Goal: Use online tool/utility: Utilize a website feature to perform a specific function

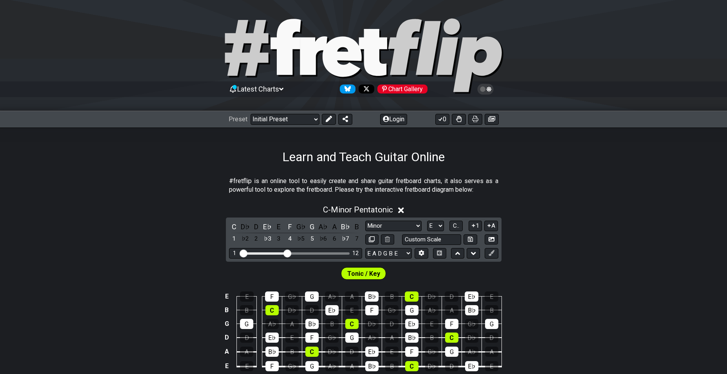
select select "Minor"
select select "E"
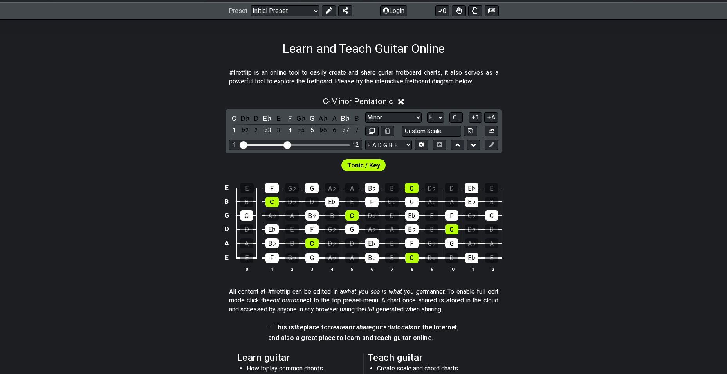
scroll to position [109, 0]
click at [434, 119] on select "A♭ A A♯ B♭ B C C♯ D♭ D D♯ E♭ E F F♯ G♭ G G♯" at bounding box center [435, 117] width 17 height 11
click at [427, 112] on select "A♭ A A♯ B♭ B C C♯ D♭ D D♯ E♭ E F F♯ G♭ G G♯" at bounding box center [435, 117] width 17 height 11
click at [434, 130] on input "text" at bounding box center [432, 131] width 60 height 11
type input "Custom Scale"
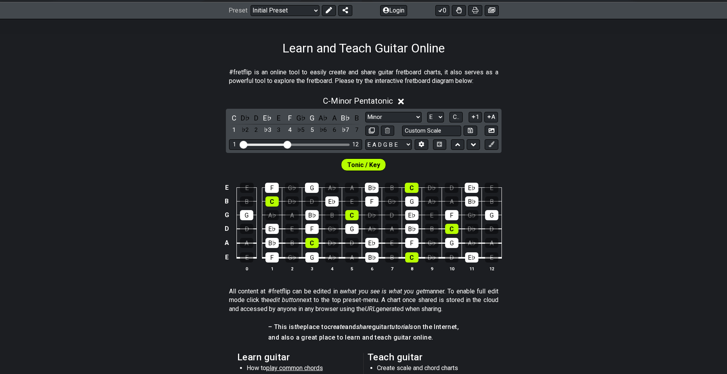
click at [411, 123] on div "Minor Pentatonic Click to edit Minor Pentatonic Major Pentatonic Minor Blues Ma…" at bounding box center [431, 124] width 133 height 24
click at [402, 119] on select "Minor Pentatonic Click to edit Minor Pentatonic Major Pentatonic Minor Blues Ma…" at bounding box center [393, 117] width 56 height 11
select select "Dorian"
click at [365, 112] on select "Minor Pentatonic Click to edit Minor Pentatonic Major Pentatonic Minor Blues Ma…" at bounding box center [393, 117] width 56 height 11
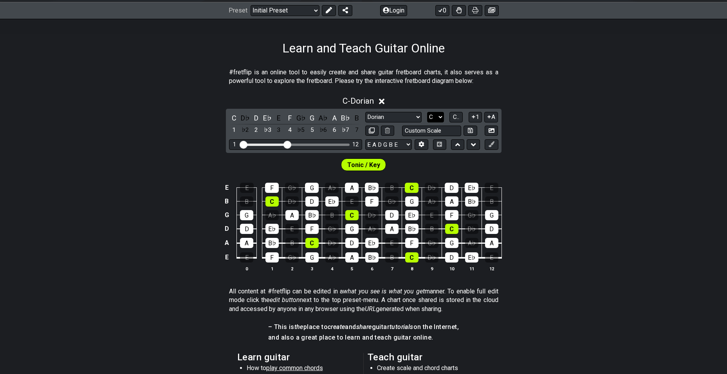
click at [436, 119] on select "A♭ A A♯ B♭ B C C♯ D♭ D D♯ E♭ E F F♯ G♭ G G♯" at bounding box center [435, 117] width 17 height 11
select select "E"
click at [427, 112] on select "A♭ A A♯ B♭ B C C♯ D♭ D D♯ E♭ E F F♯ G♭ G G♯" at bounding box center [435, 117] width 17 height 11
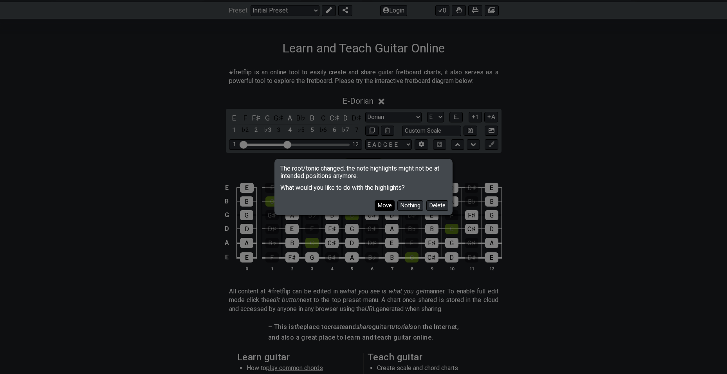
click at [389, 204] on button "Move" at bounding box center [385, 205] width 20 height 11
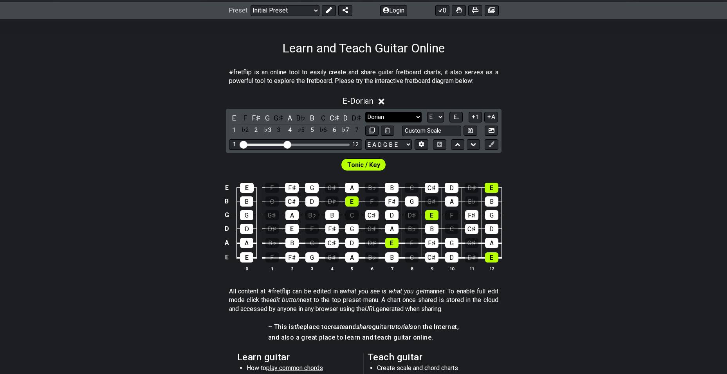
click at [409, 122] on select "Minor Pentatonic Click to edit Minor Pentatonic Major Pentatonic Minor Blues Ma…" at bounding box center [393, 117] width 56 height 11
click at [365, 112] on select "Minor Pentatonic Click to edit Minor Pentatonic Major Pentatonic Minor Blues Ma…" at bounding box center [393, 117] width 56 height 11
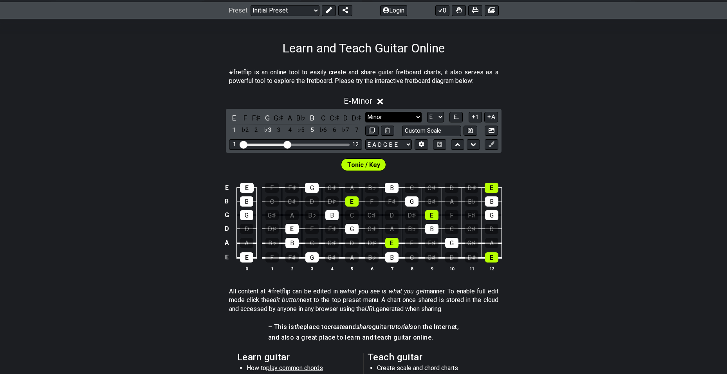
click at [415, 117] on select "Minor Pentatonic Click to edit Minor Pentatonic Major Pentatonic Minor Blues Ma…" at bounding box center [393, 117] width 56 height 11
click at [500, 178] on td "E" at bounding box center [492, 181] width 20 height 14
click at [410, 116] on select "Minor Pentatonic Click to edit Minor Pentatonic Major Pentatonic Minor Blues Ma…" at bounding box center [393, 117] width 56 height 11
select select "Minor Pentatonic"
click at [365, 112] on select "Minor Pentatonic Click to edit Minor Pentatonic Major Pentatonic Minor Blues Ma…" at bounding box center [393, 117] width 56 height 11
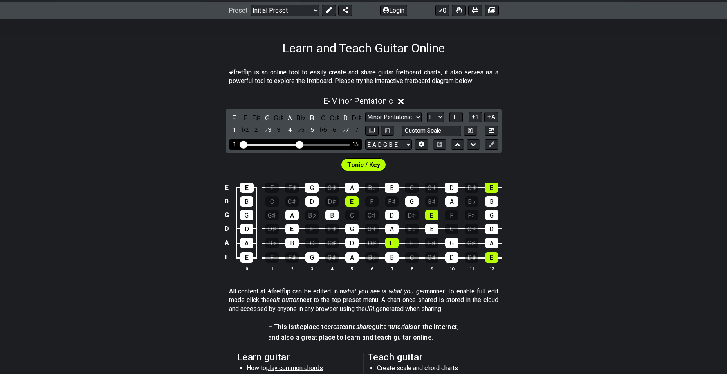
drag, startPoint x: 285, startPoint y: 144, endPoint x: 301, endPoint y: 145, distance: 16.1
click at [301, 144] on input "Visible fret range" at bounding box center [295, 144] width 111 height 0
